Goal: Transaction & Acquisition: Subscribe to service/newsletter

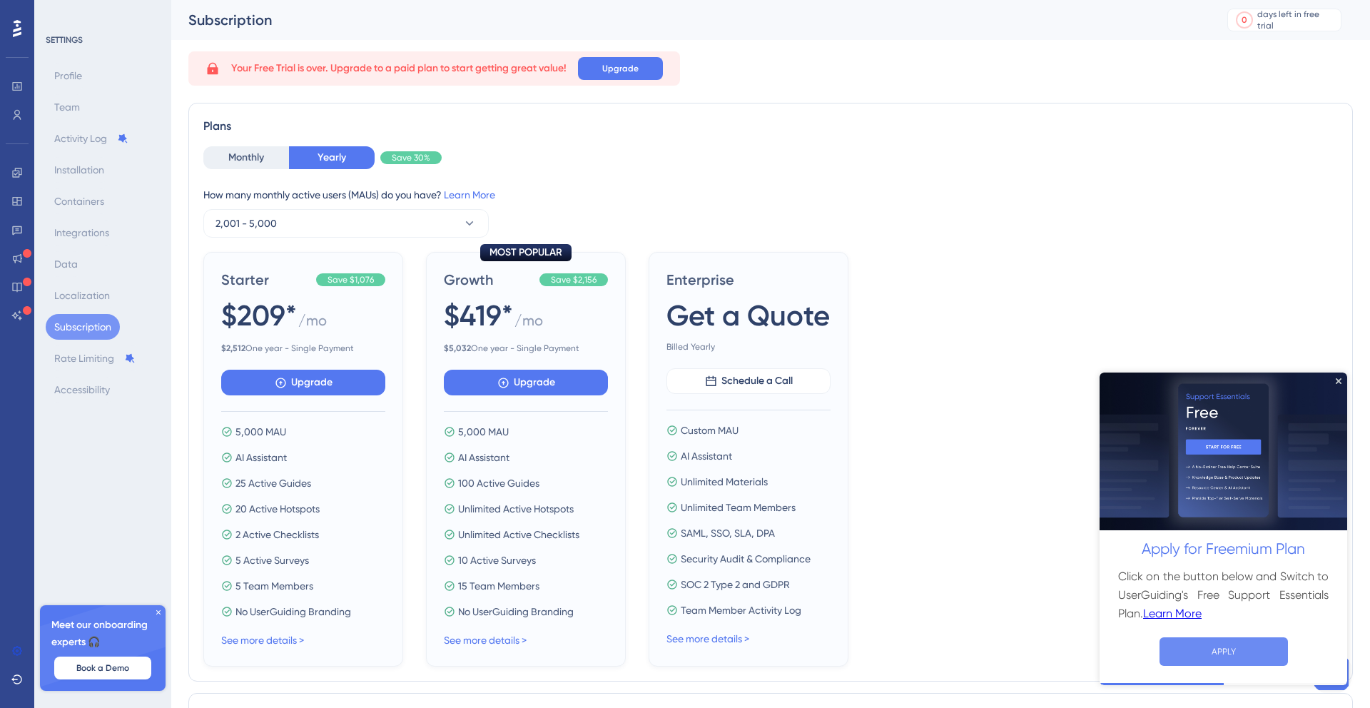
click at [1240, 654] on button "APPLY" at bounding box center [1223, 650] width 128 height 29
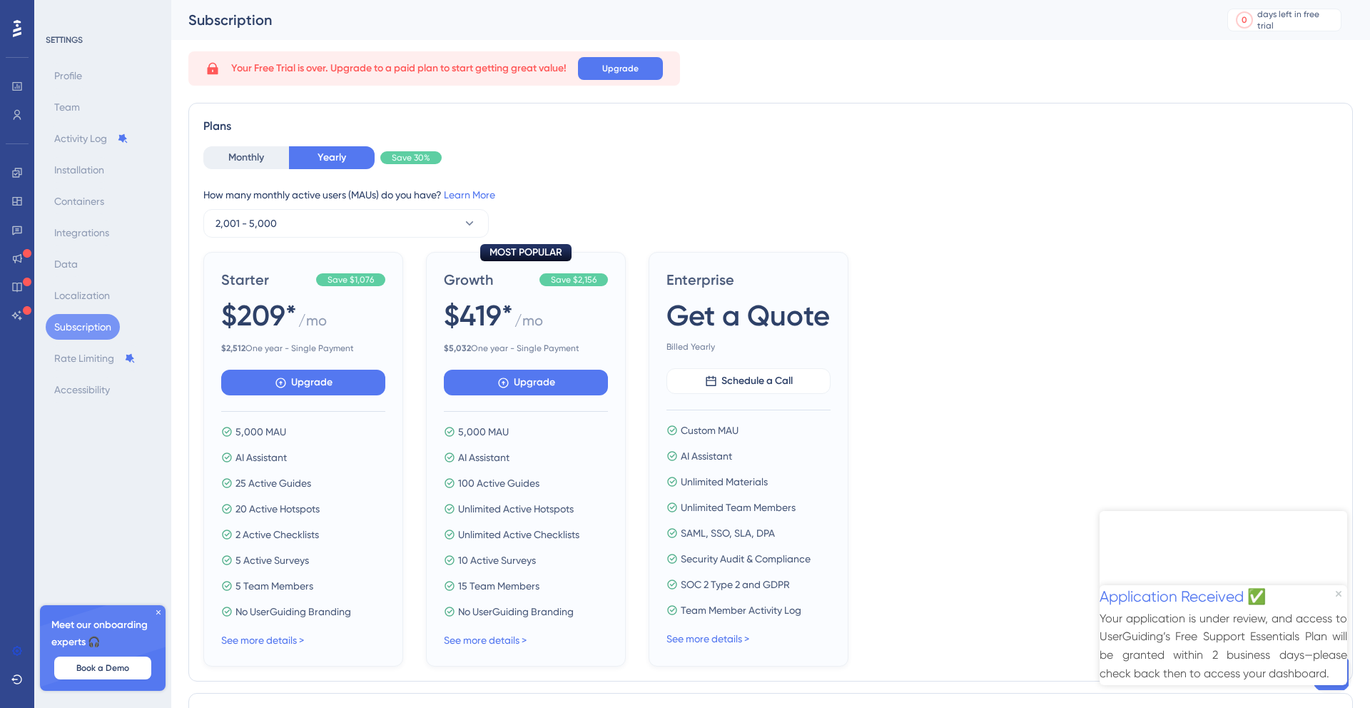
click at [1266, 584] on div "Application Received ✅" at bounding box center [1183, 596] width 166 height 24
click at [1341, 590] on icon "Close Preview" at bounding box center [1339, 593] width 6 height 6
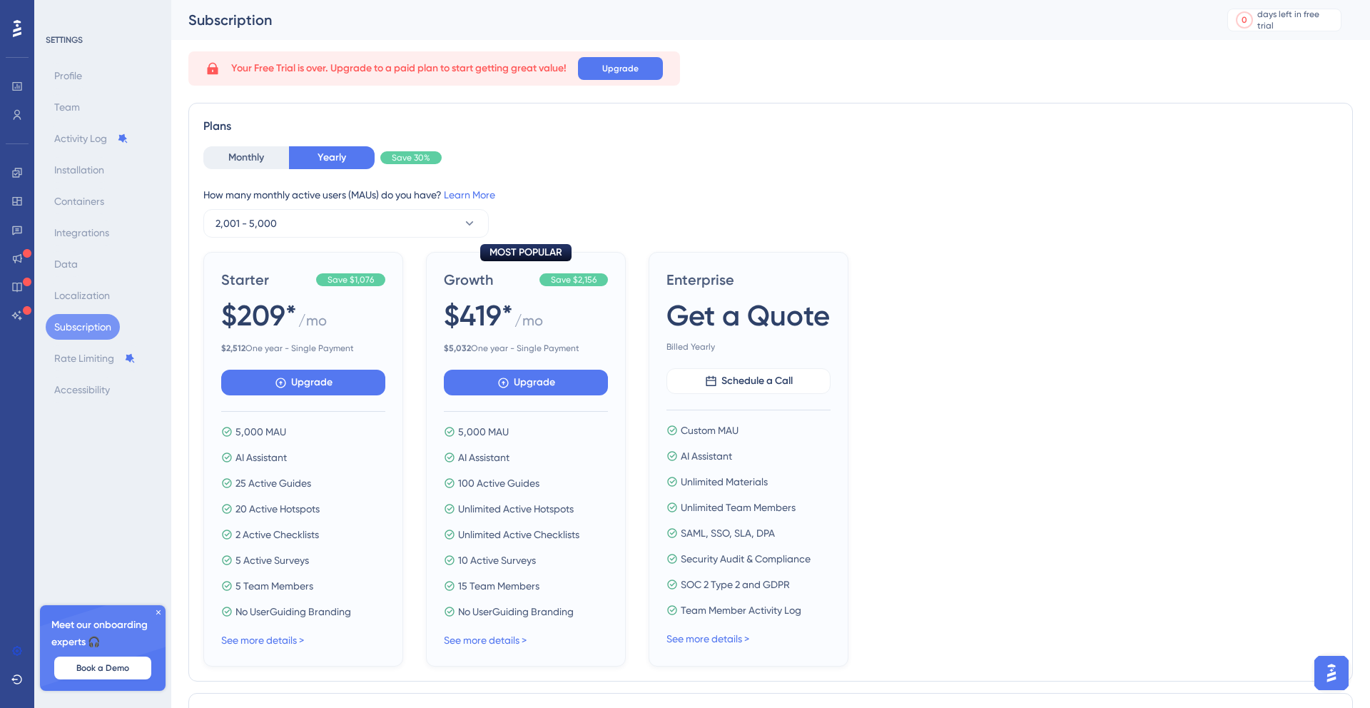
click at [96, 486] on div "SETTINGS Profile Team Activity Log Installation Containers Integrations Data Lo…" at bounding box center [102, 354] width 137 height 708
click at [141, 489] on div "SETTINGS Profile Team Activity Log Installation Containers Integrations Data Lo…" at bounding box center [102, 354] width 137 height 708
click at [1299, 16] on div "days left in free trial" at bounding box center [1296, 20] width 79 height 23
click at [614, 73] on span "Upgrade" at bounding box center [620, 68] width 36 height 11
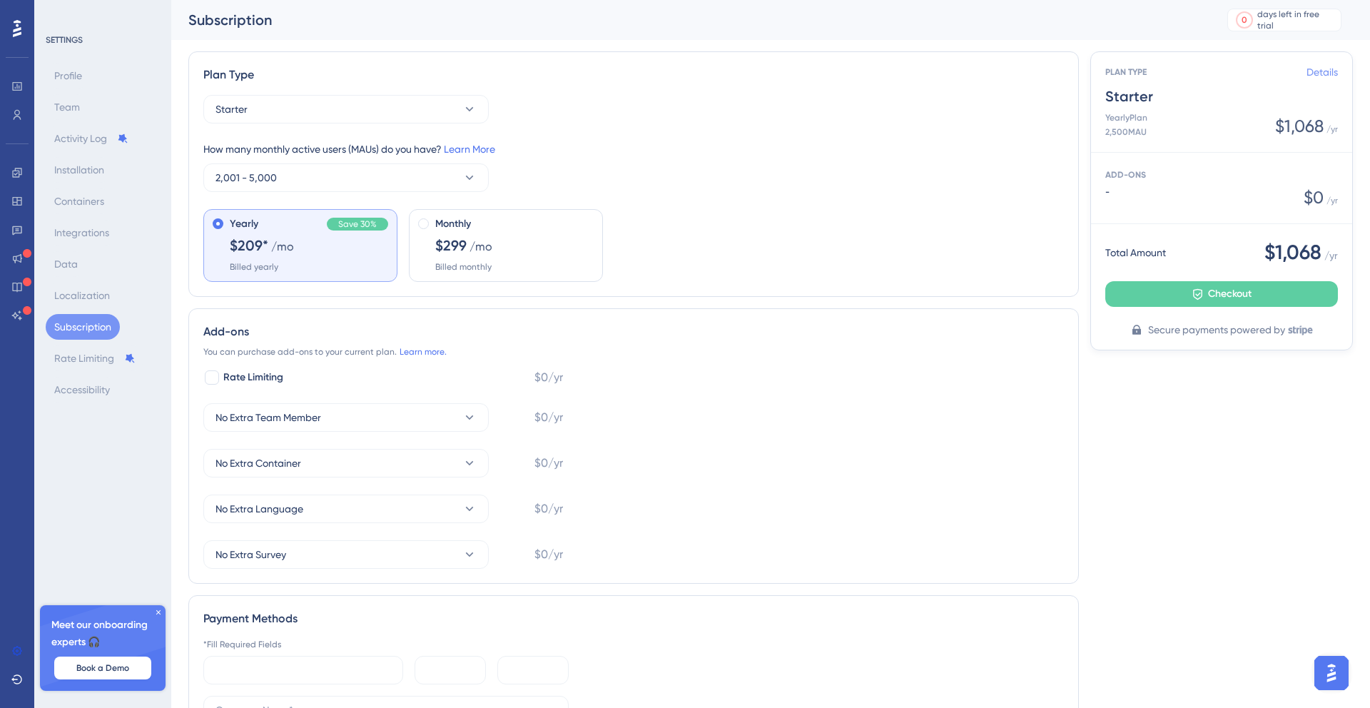
click at [1316, 71] on link "Details" at bounding box center [1321, 72] width 31 height 17
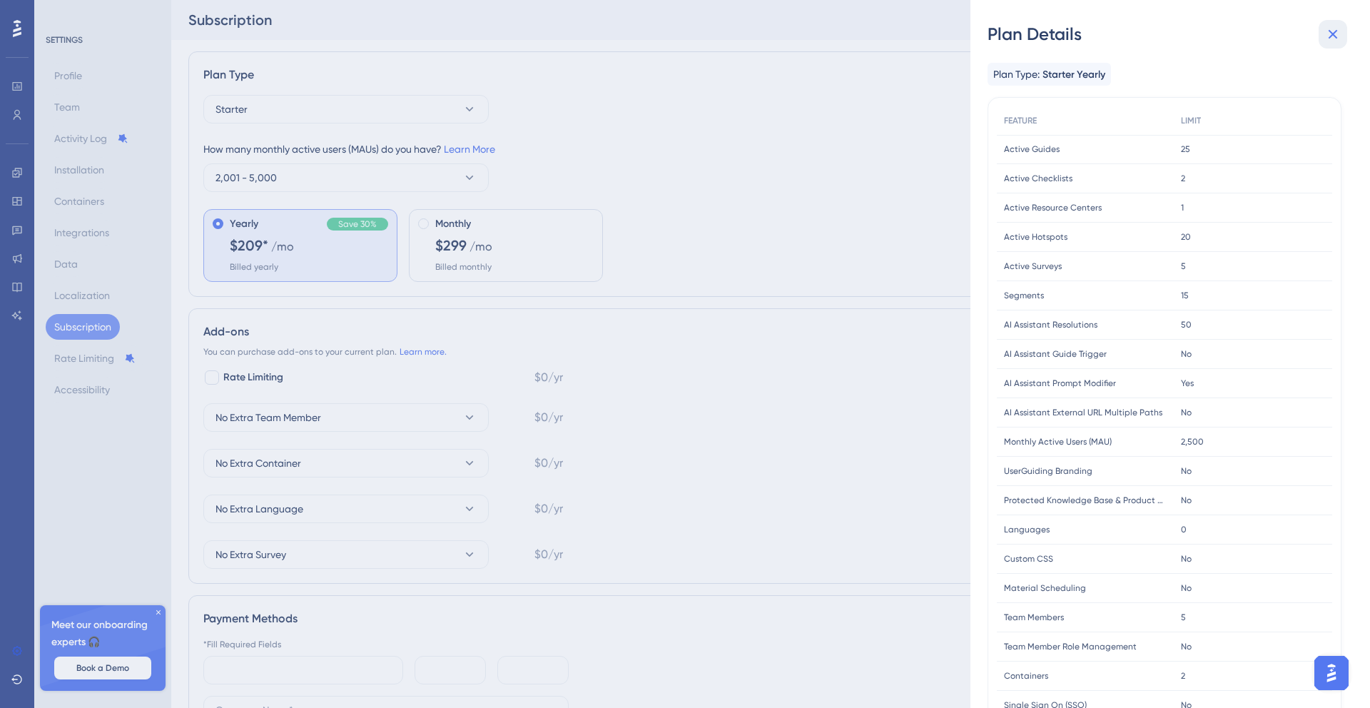
click at [1338, 42] on icon at bounding box center [1332, 34] width 17 height 17
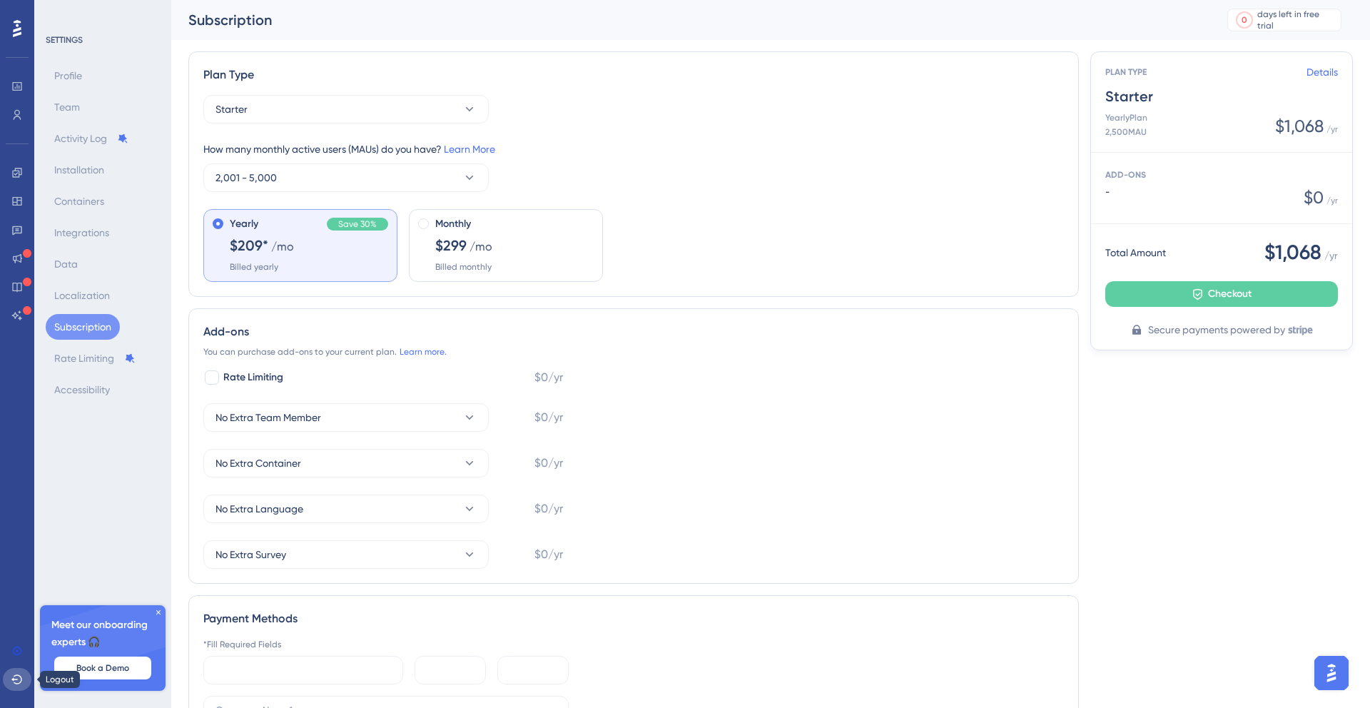
click at [12, 677] on icon at bounding box center [16, 679] width 11 height 11
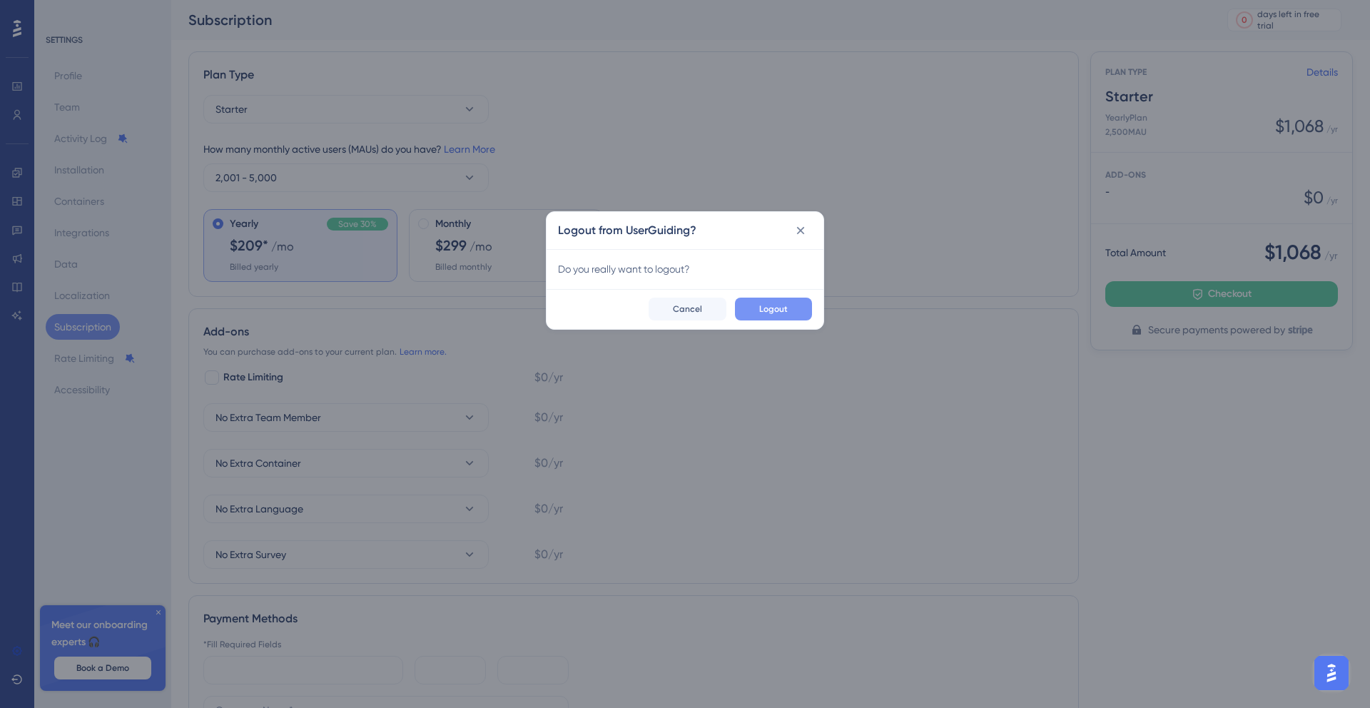
click at [773, 308] on span "Logout" at bounding box center [773, 308] width 29 height 11
